Goal: Task Accomplishment & Management: Complete application form

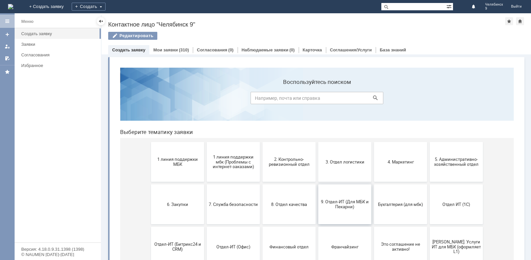
click at [331, 206] on span "9. Отдел-ИТ (Для МБК и Пекарни)" at bounding box center [344, 204] width 49 height 10
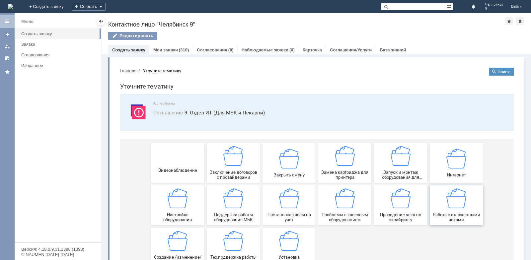
click at [458, 212] on span "Работа с отложенными чеками" at bounding box center [456, 217] width 49 height 10
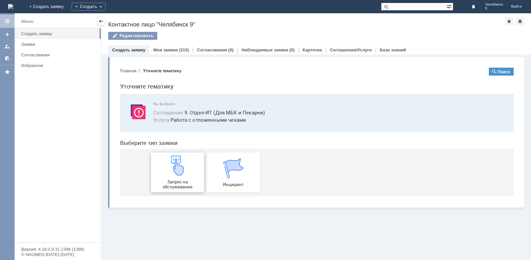
click at [185, 177] on div "Запрос на обслуживание" at bounding box center [177, 173] width 49 height 34
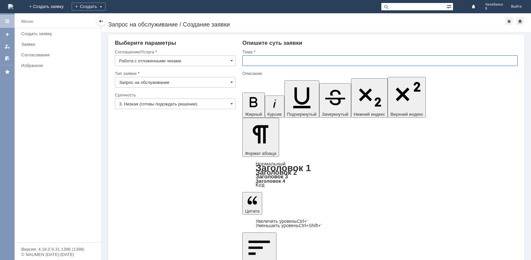
click at [281, 61] on input "text" at bounding box center [379, 60] width 275 height 11
type input "Отложенные чеки за [DATE]"
click at [233, 101] on span at bounding box center [231, 103] width 3 height 5
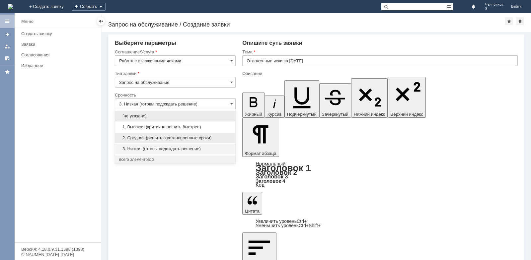
click at [190, 136] on span "2. Средняя (решить в установленные сроки)" at bounding box center [175, 137] width 112 height 5
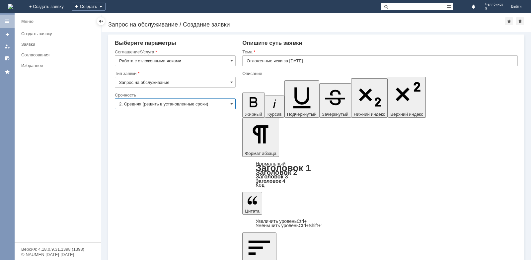
type input "2. Средняя (решить в установленные сроки)"
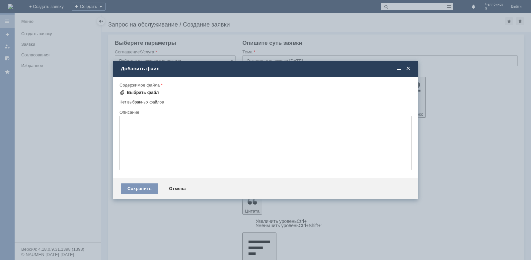
click at [148, 94] on div "Выбрать файл" at bounding box center [143, 92] width 32 height 5
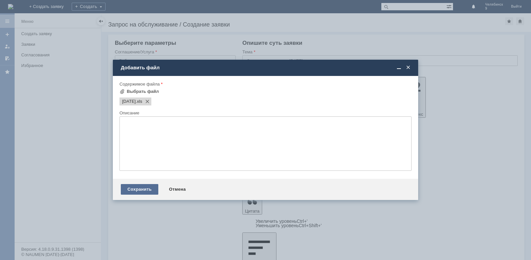
click at [135, 193] on div "Сохранить" at bounding box center [139, 189] width 37 height 11
